Goal: Task Accomplishment & Management: Manage account settings

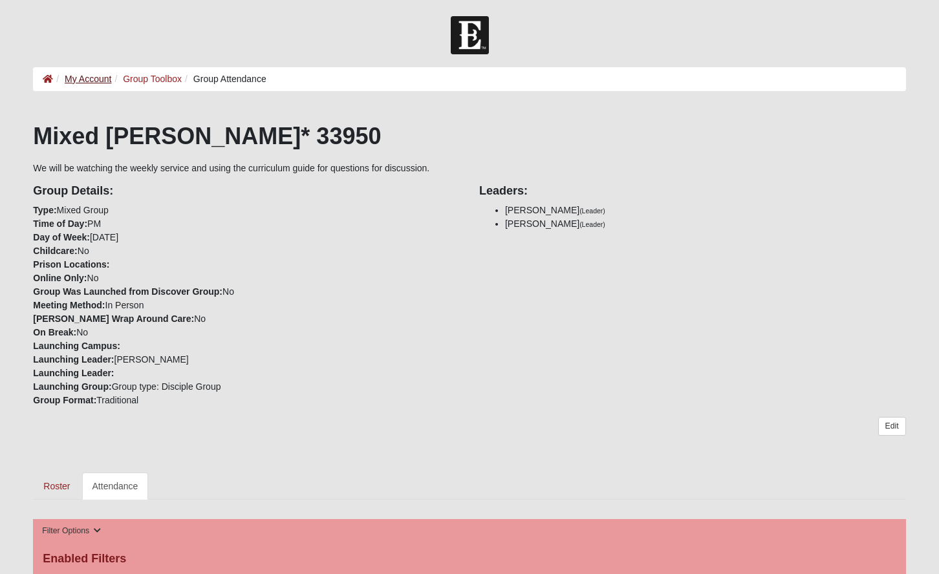
click at [90, 76] on link "My Account" at bounding box center [88, 79] width 47 height 10
click at [92, 77] on link "My Account" at bounding box center [88, 79] width 47 height 10
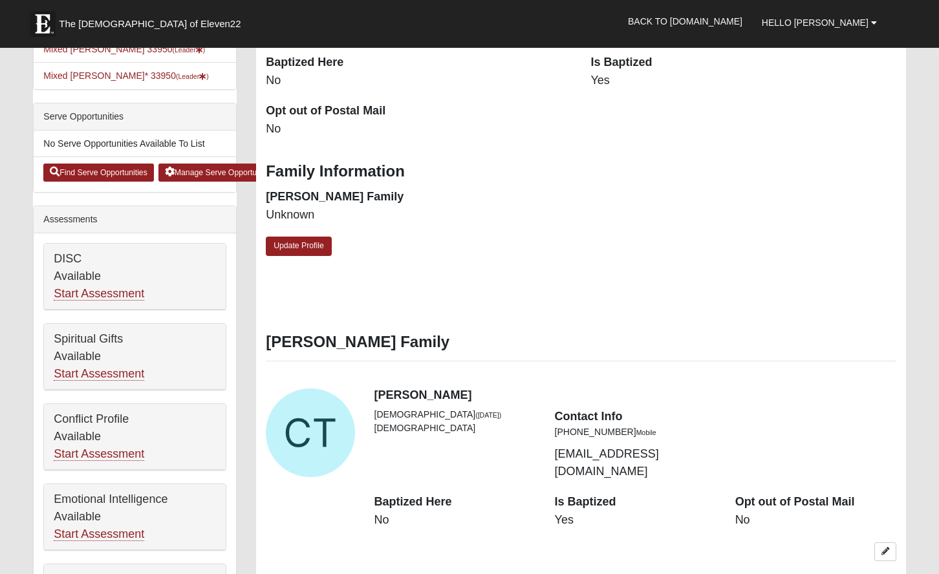
scroll to position [372, 0]
click at [308, 423] on div "View Fullsize Photo" at bounding box center [310, 433] width 89 height 89
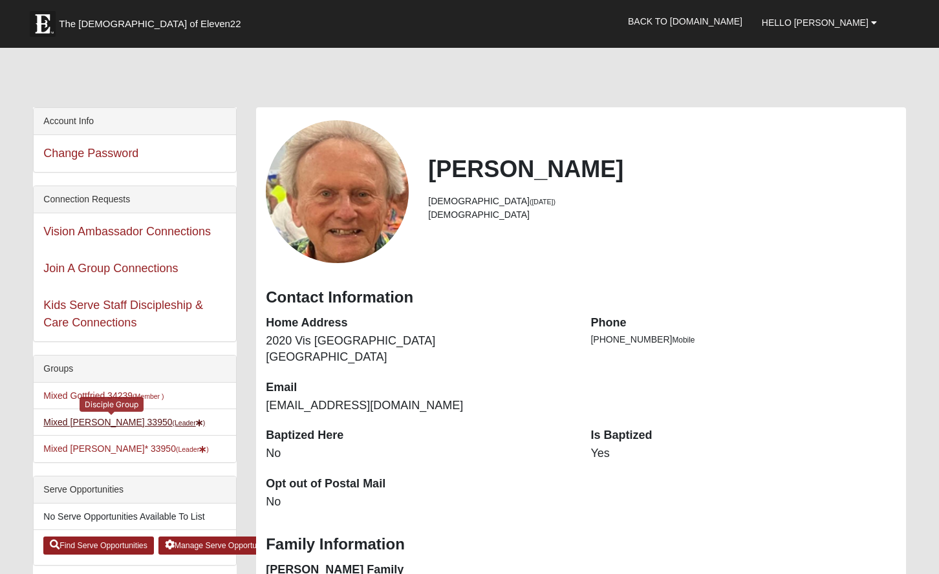
click at [100, 418] on link "Mixed Thompson 33950 (Leader )" at bounding box center [124, 422] width 162 height 10
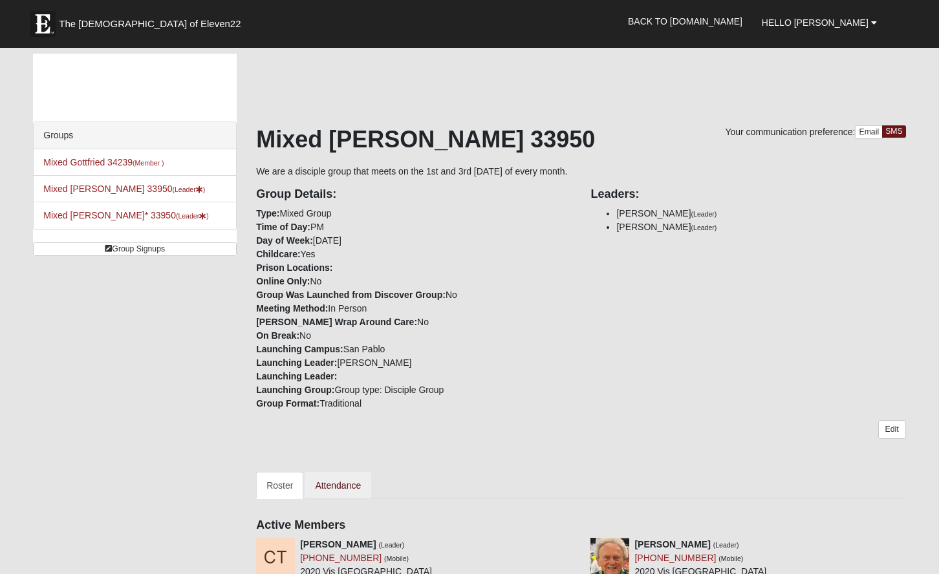
click at [336, 481] on link "Attendance" at bounding box center [337, 485] width 67 height 27
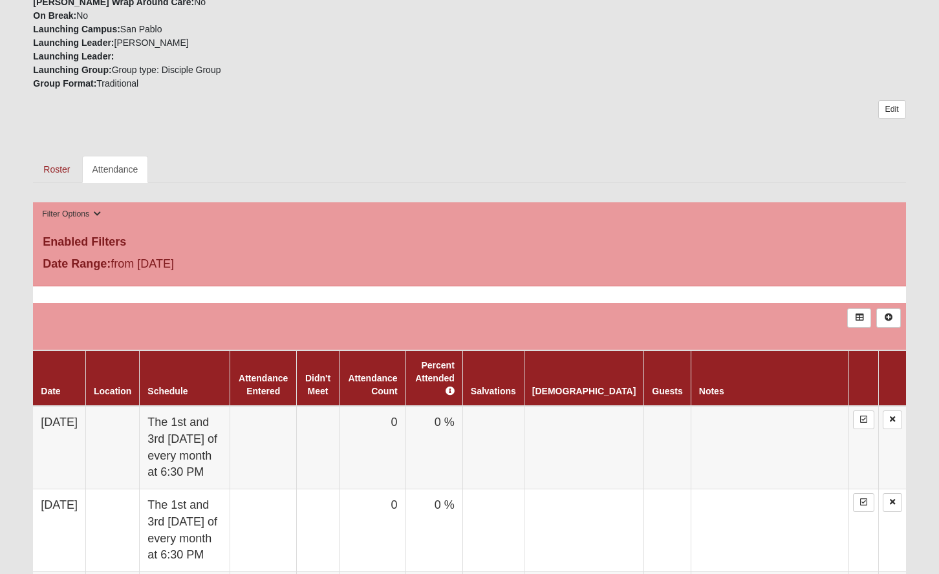
scroll to position [318, 0]
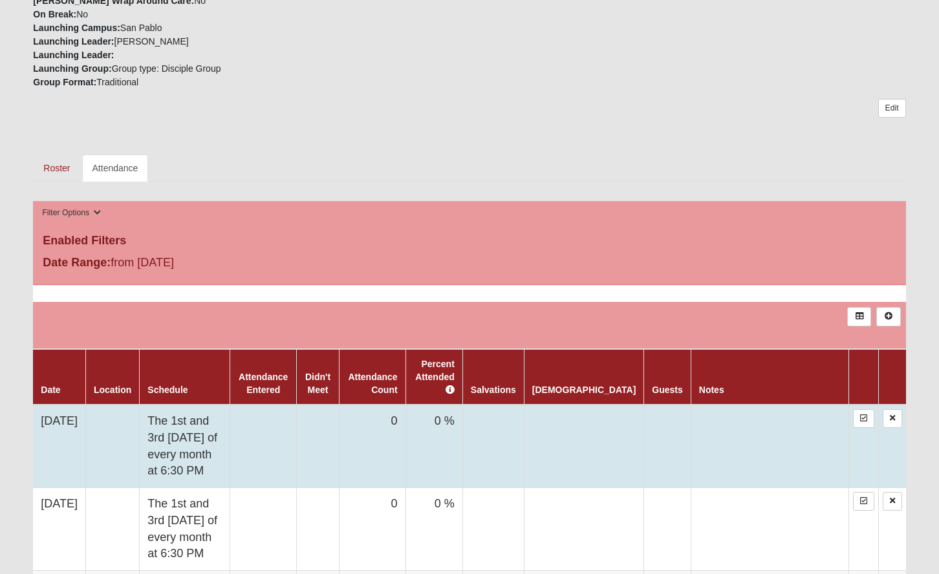
click at [201, 440] on td "The 1st and 3rd Thursday of every month at 6:30 PM" at bounding box center [185, 446] width 90 height 83
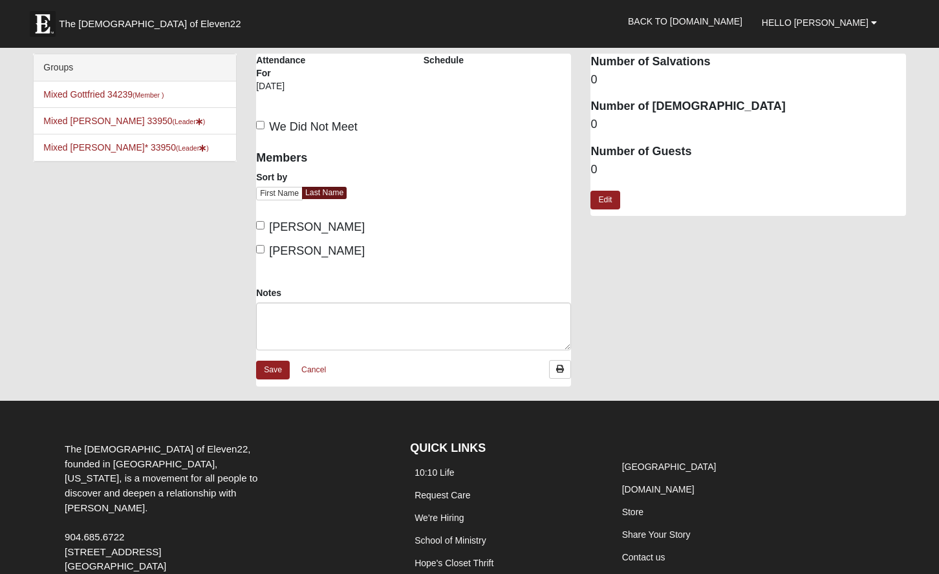
click at [257, 123] on input "We Did Not Meet" at bounding box center [260, 125] width 8 height 8
checkbox input "true"
